Goal: Transaction & Acquisition: Purchase product/service

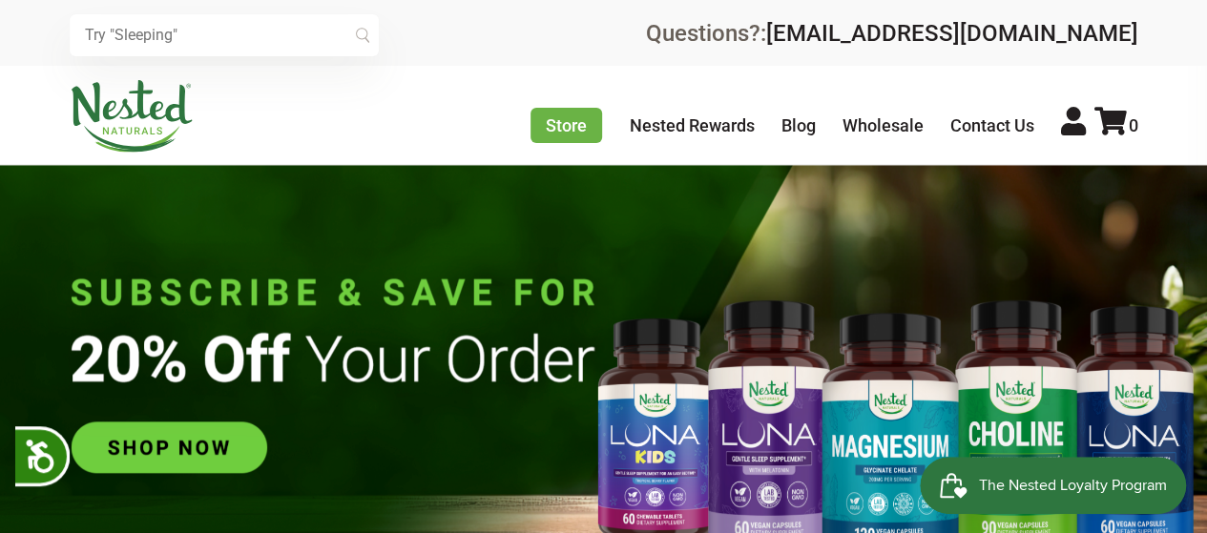
scroll to position [0, 335]
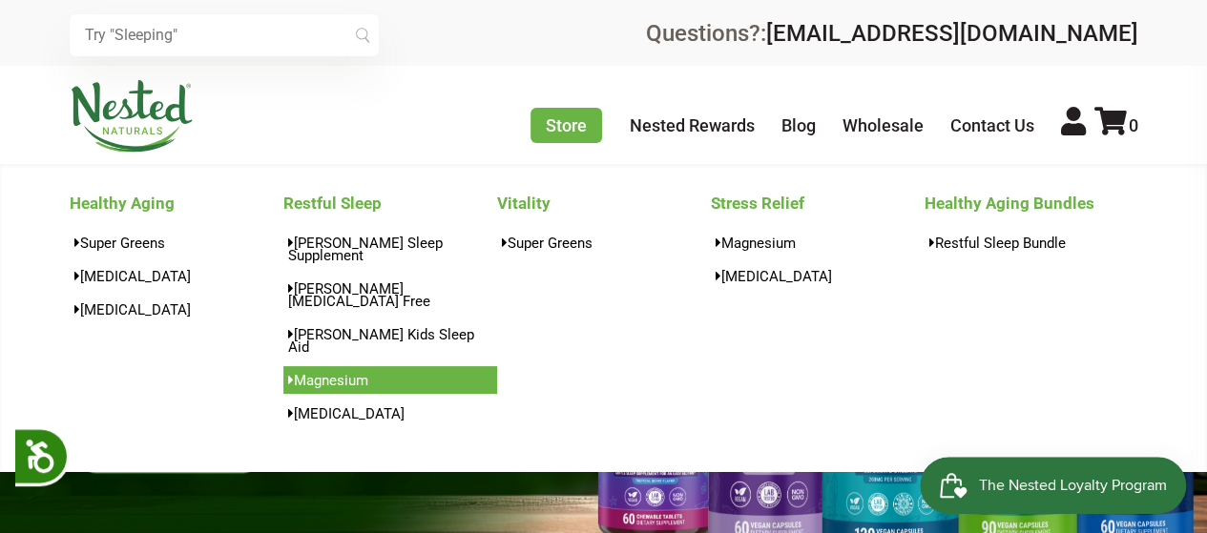
click at [341, 366] on link "Magnesium" at bounding box center [390, 380] width 214 height 28
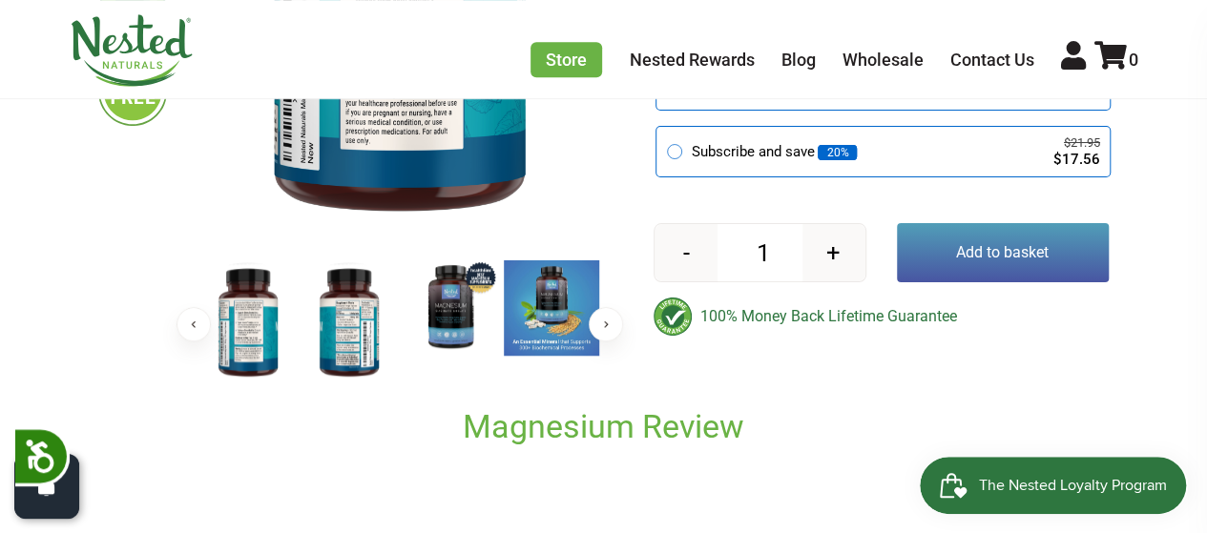
scroll to position [508, 0]
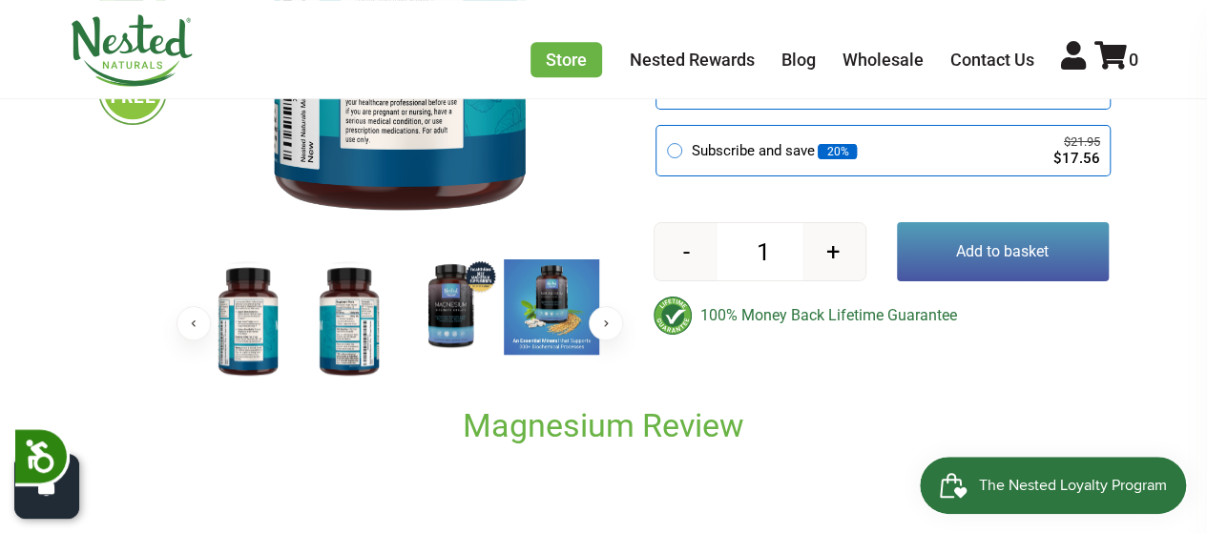
click at [441, 320] on img at bounding box center [450, 307] width 95 height 95
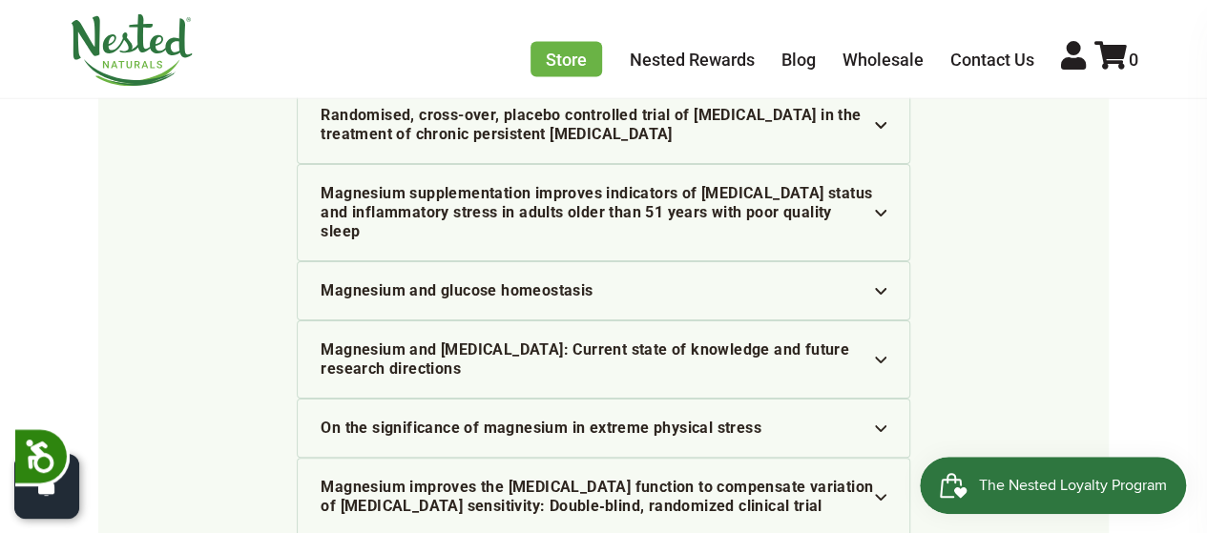
scroll to position [6334, 0]
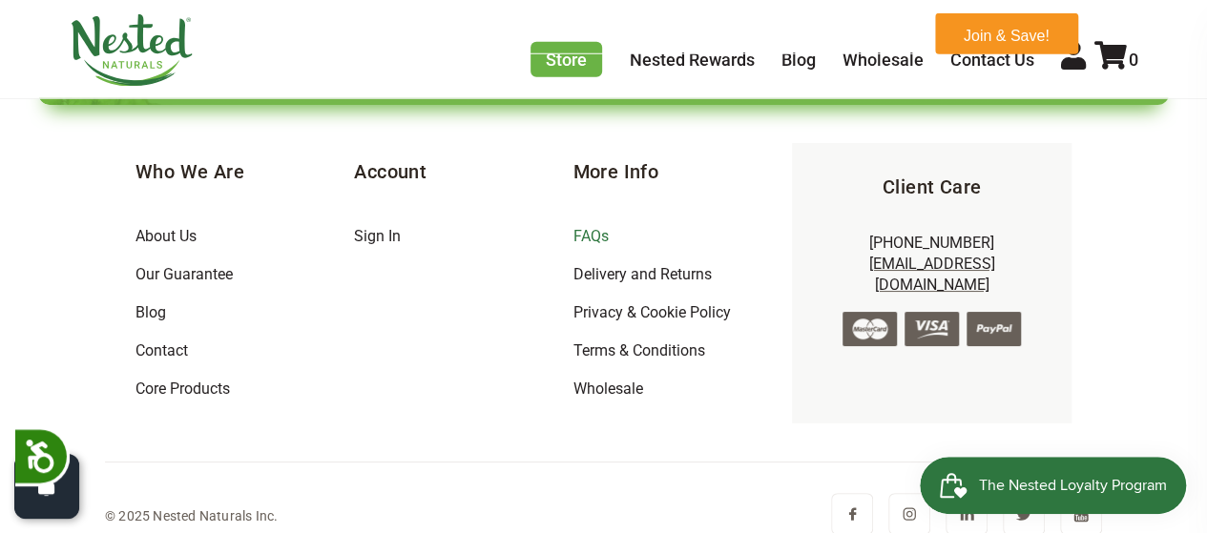
click at [592, 227] on link "FAQs" at bounding box center [590, 236] width 35 height 18
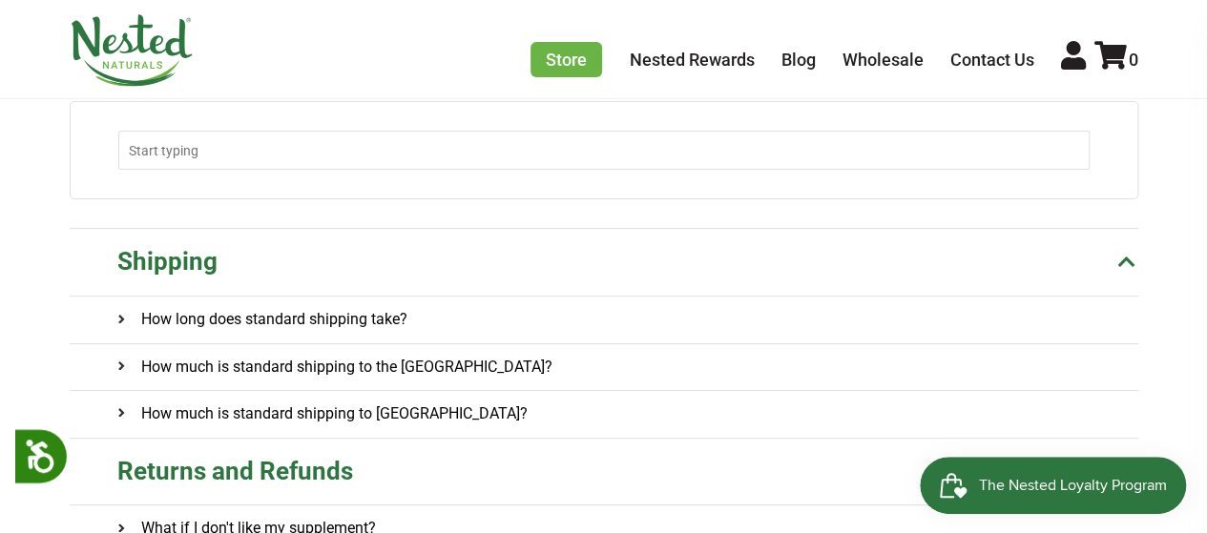
scroll to position [189, 0]
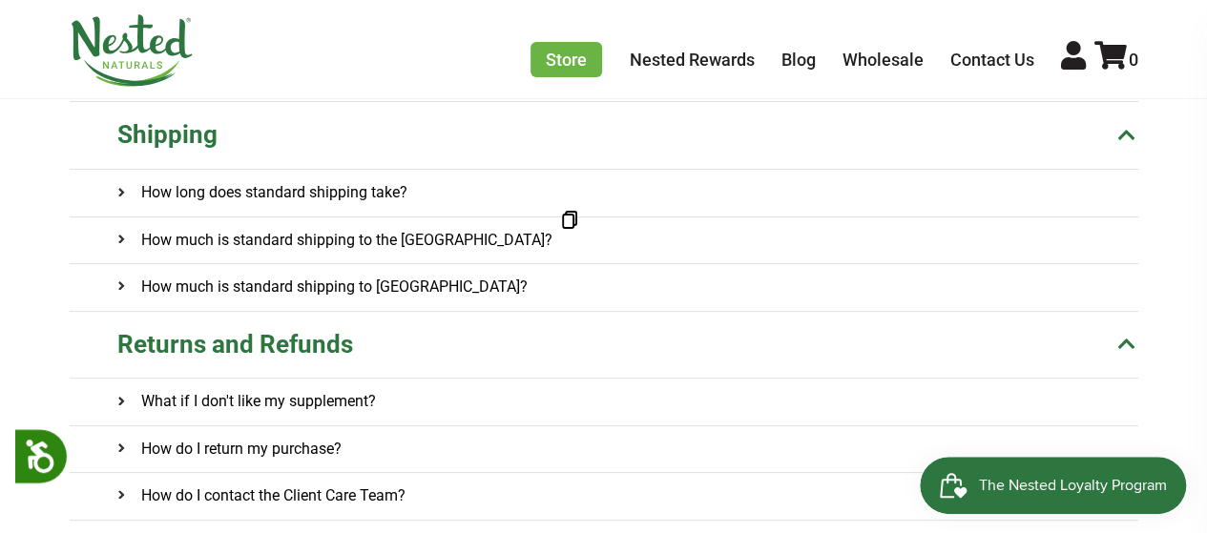
click at [401, 240] on h4 "How much is standard shipping to the US?" at bounding box center [334, 241] width 435 height 46
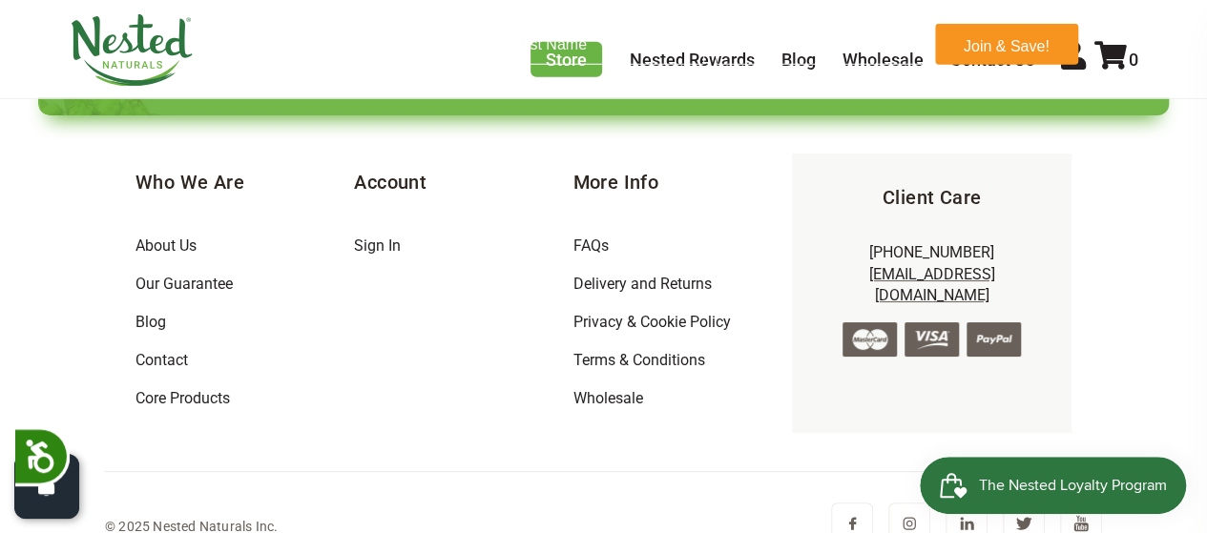
scroll to position [6357, 0]
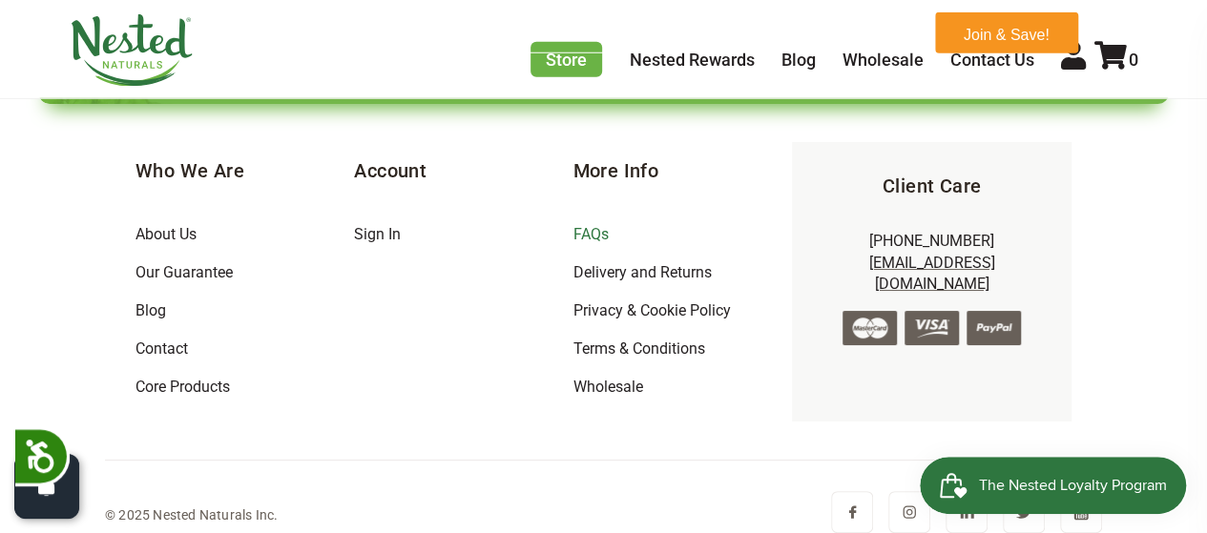
click at [590, 225] on link "FAQs" at bounding box center [590, 234] width 35 height 18
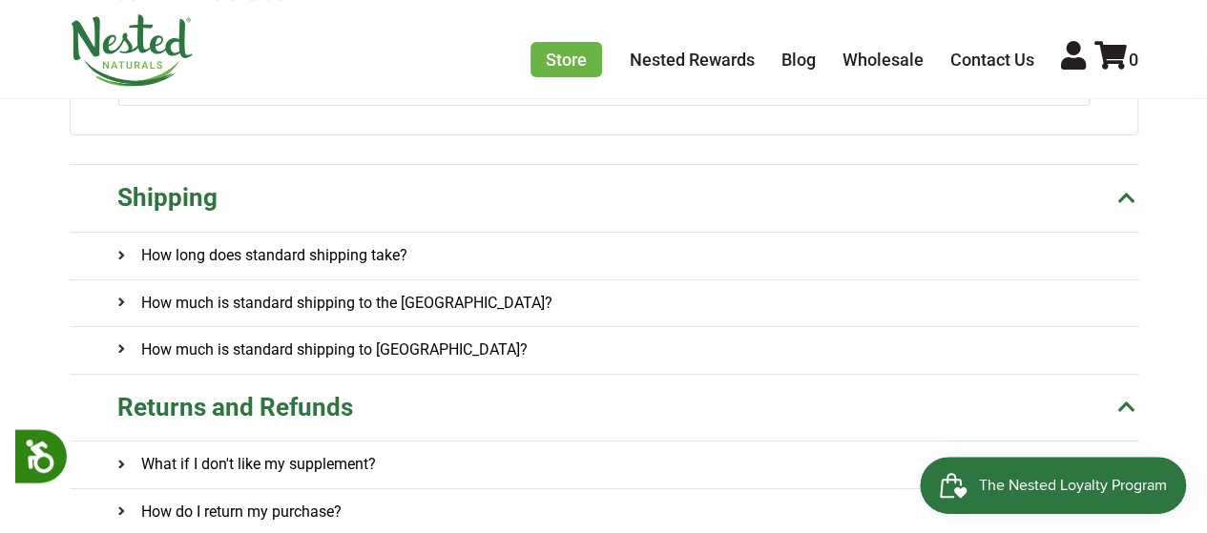
scroll to position [254, 0]
click at [436, 298] on onclick\= "How much is standard shipping to the US?" at bounding box center [627, 303] width 1021 height 46
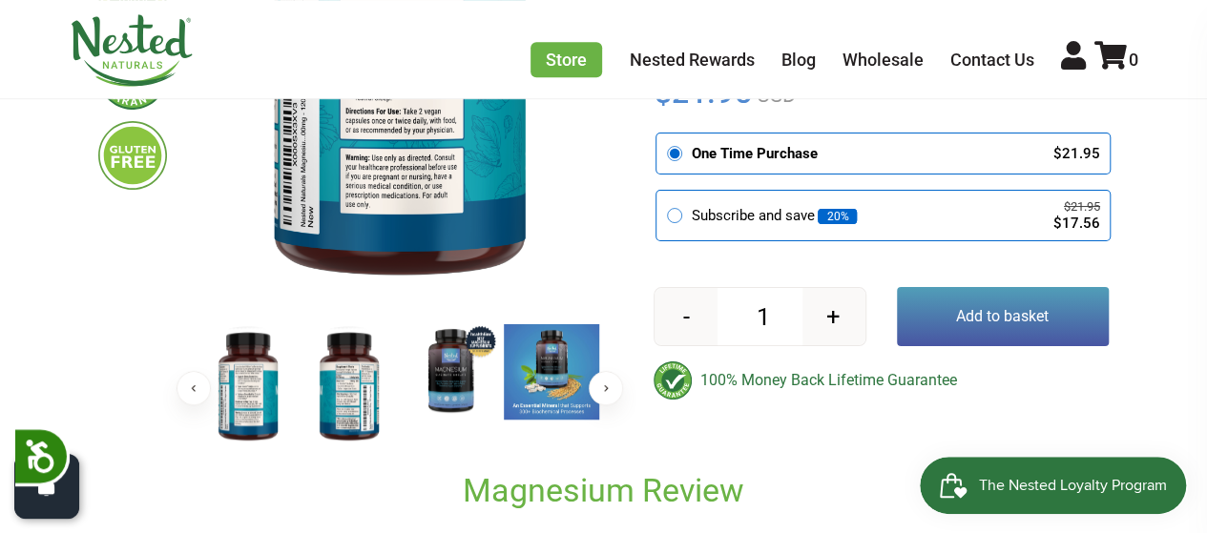
scroll to position [443, 0]
click at [832, 318] on button "+" at bounding box center [833, 316] width 63 height 57
type input "2"
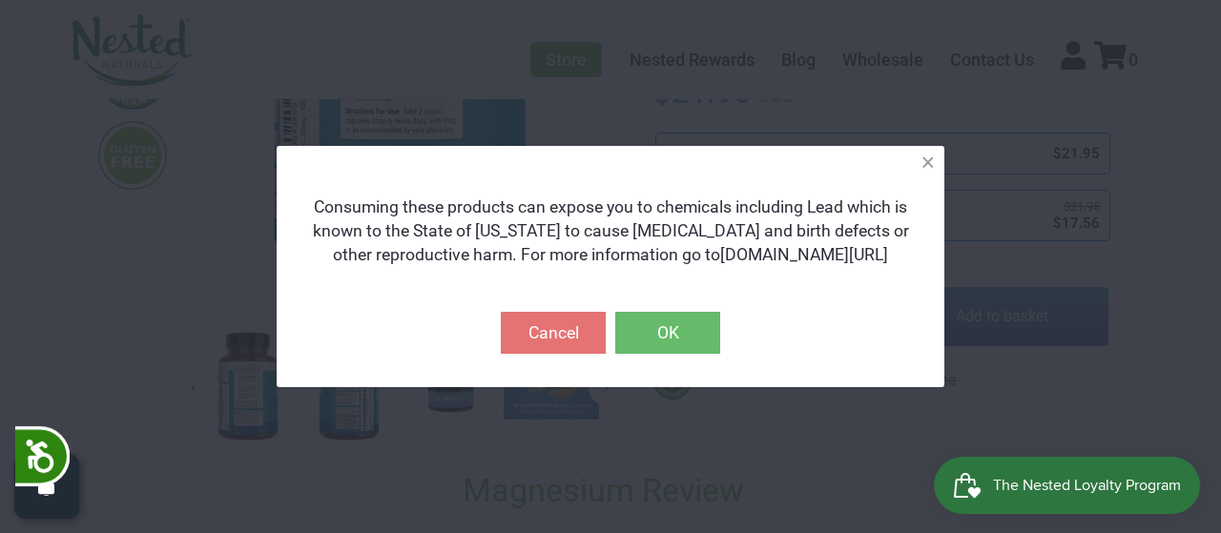
drag, startPoint x: 668, startPoint y: 339, endPoint x: 655, endPoint y: 339, distance: 13.4
click at [668, 339] on button "OK" at bounding box center [667, 333] width 105 height 42
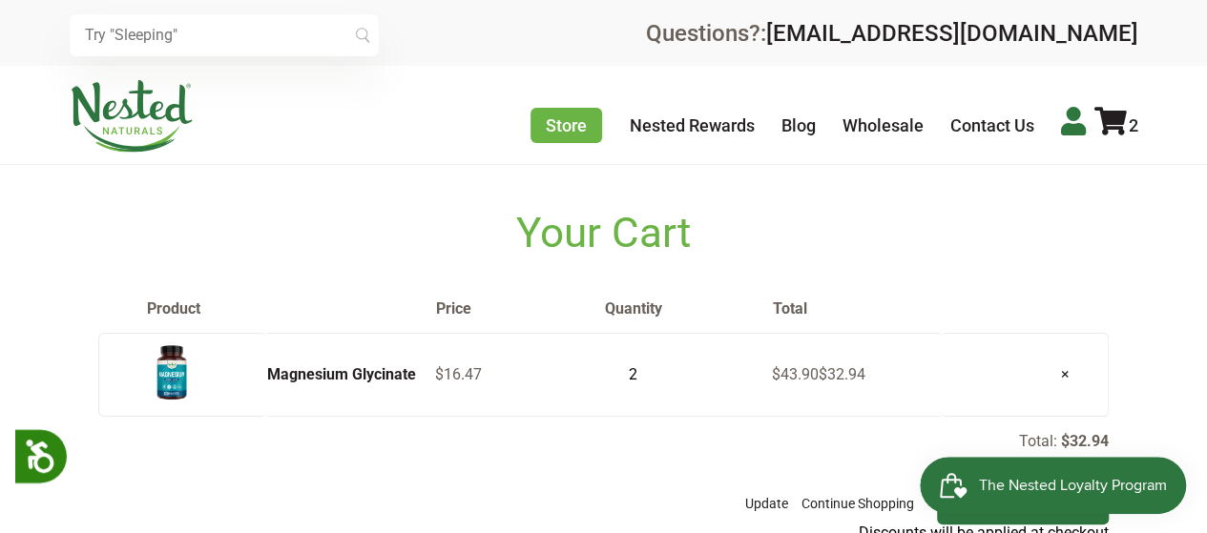
click at [1068, 127] on icon at bounding box center [1073, 121] width 25 height 29
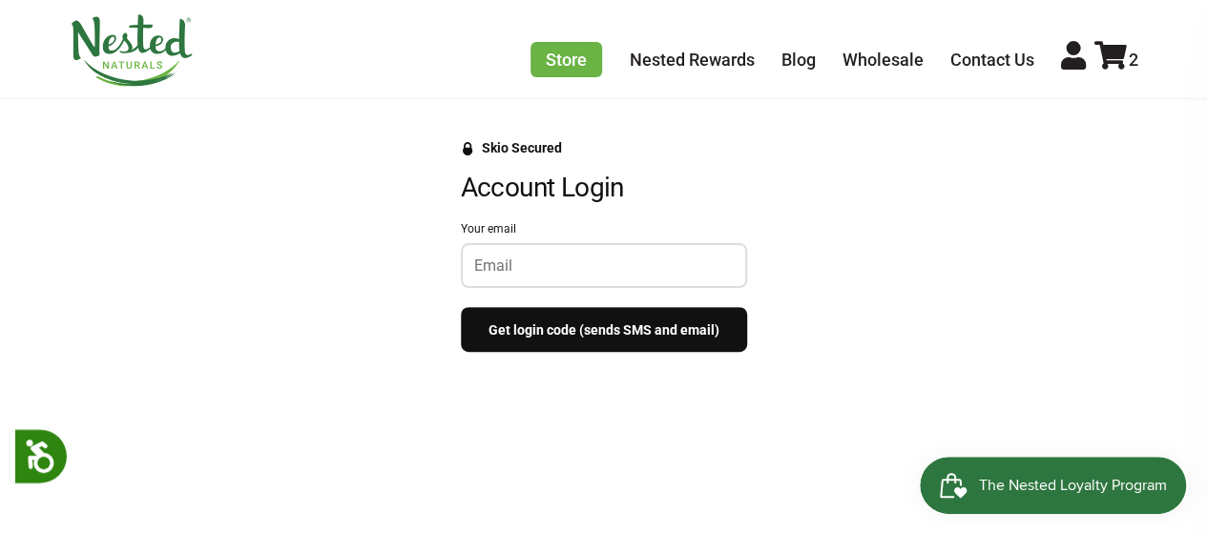
scroll to position [190, 0]
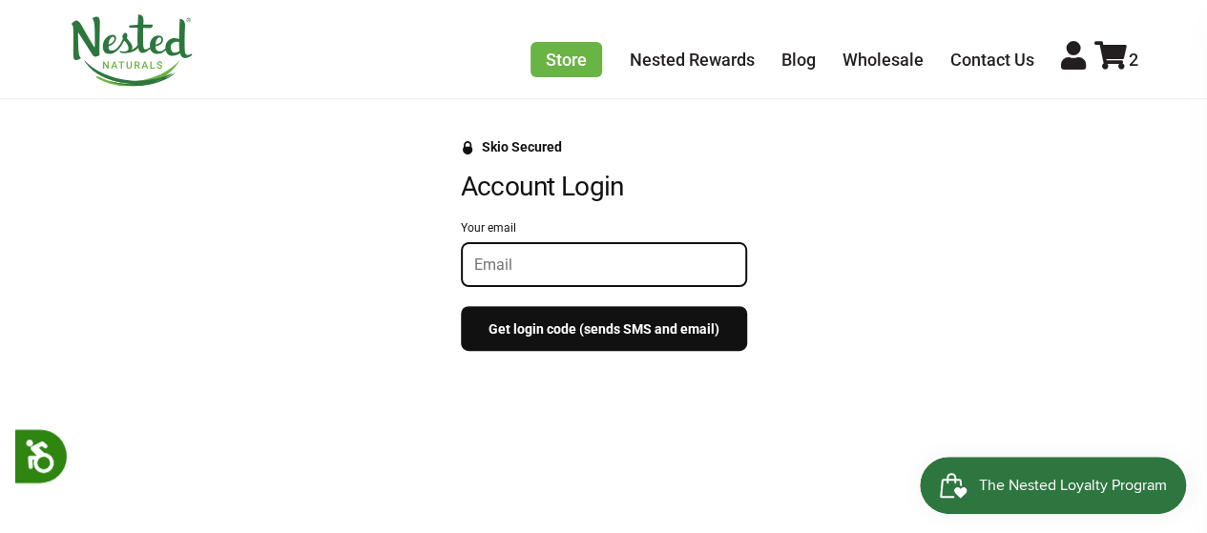
click at [524, 260] on input "Your email" at bounding box center [604, 265] width 260 height 18
type input "[EMAIL_ADDRESS][DOMAIN_NAME]"
click at [553, 330] on button "Get login code (sends SMS and email)" at bounding box center [604, 328] width 286 height 45
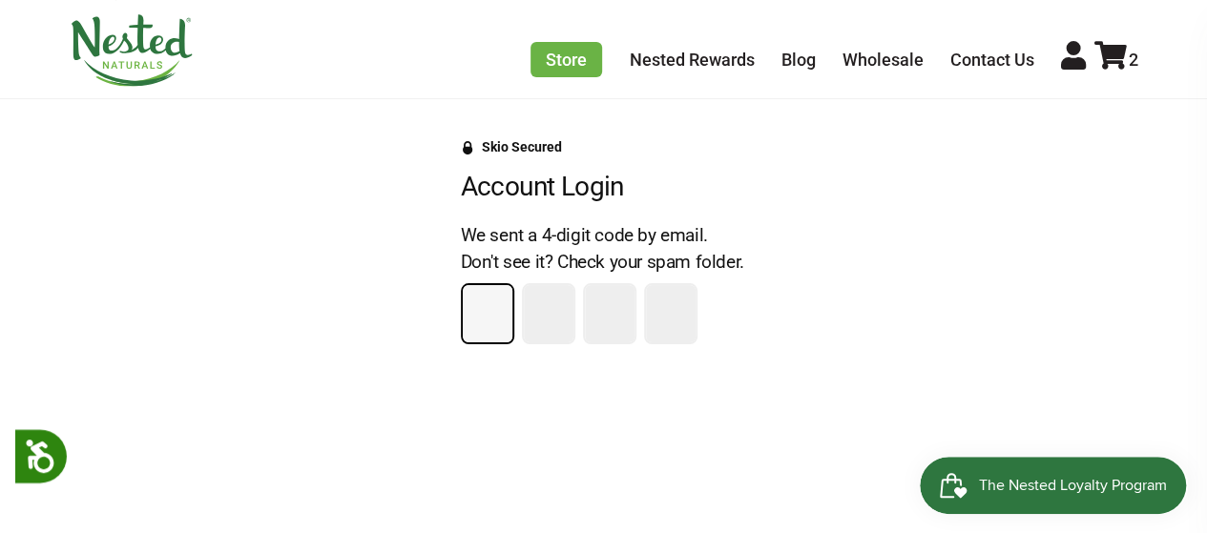
type input "5"
type input "7"
type input "9"
type input "7"
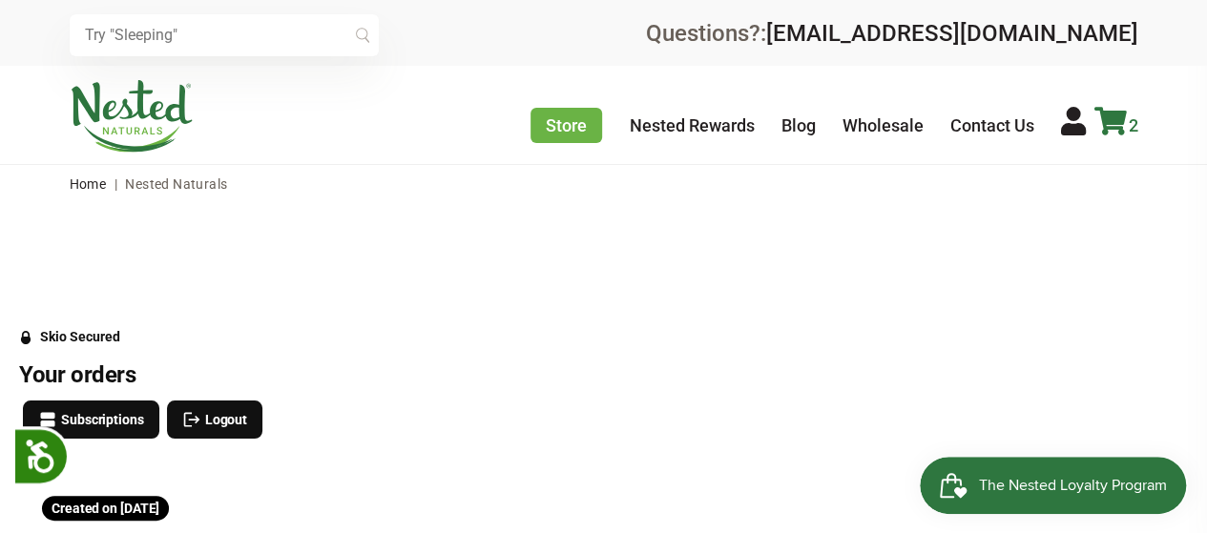
click at [1118, 121] on icon at bounding box center [1110, 121] width 32 height 29
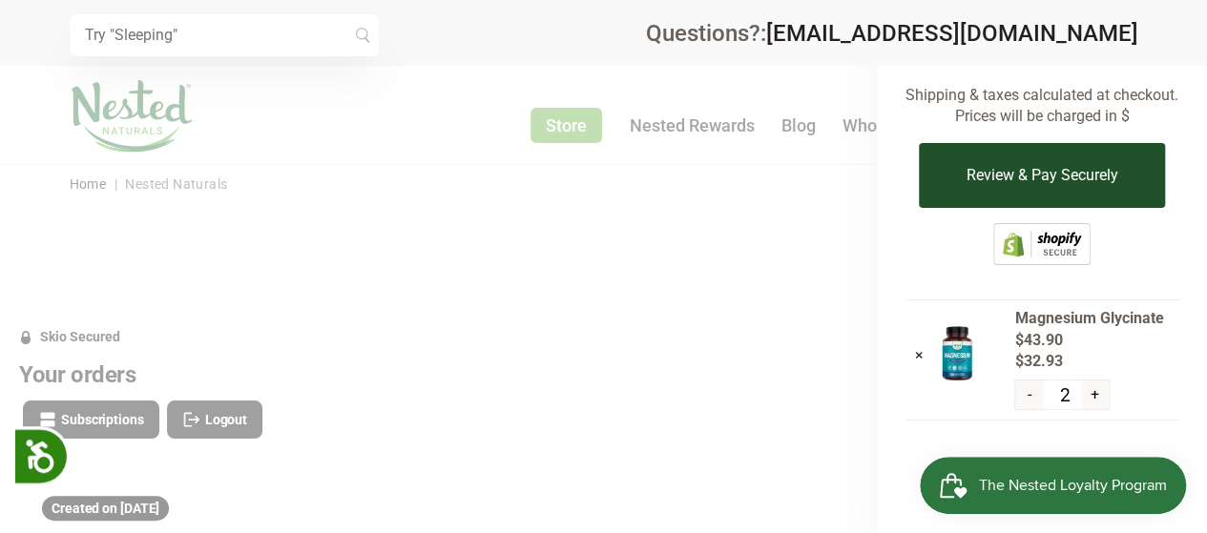
click at [1060, 173] on button "Review & Pay Securely" at bounding box center [1041, 175] width 245 height 65
